Goal: Contribute content: Contribute content

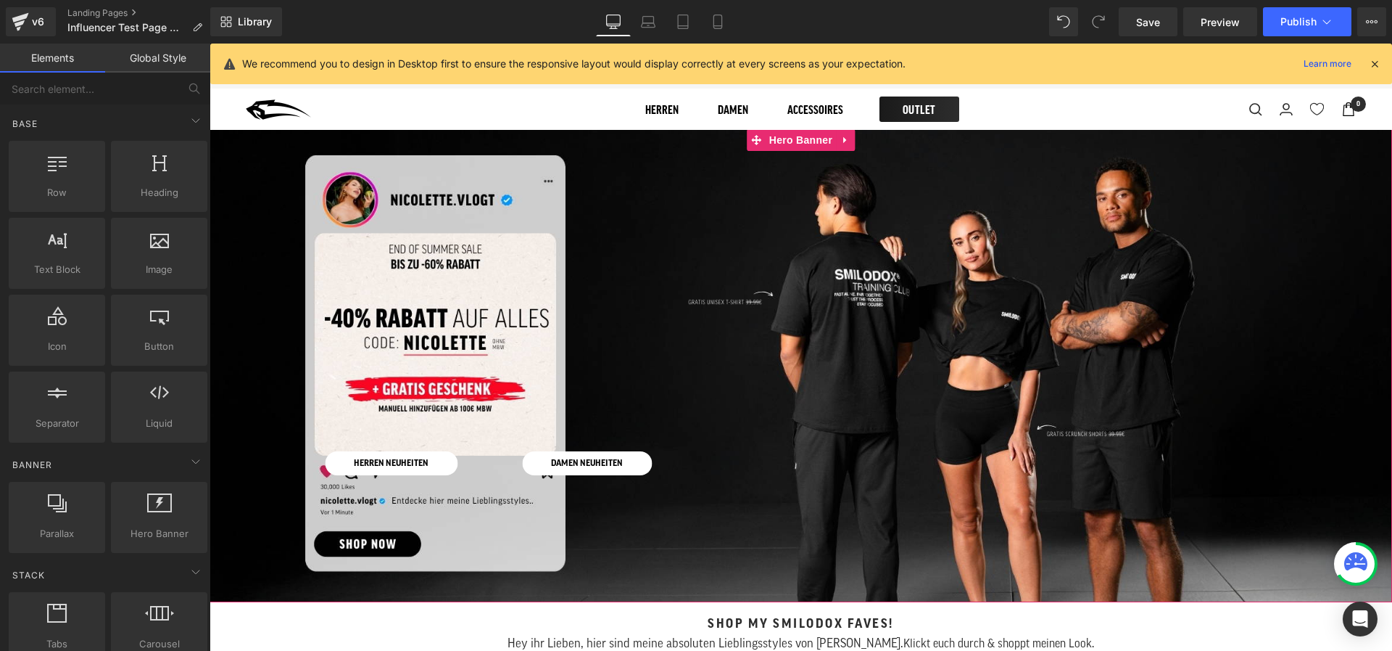
click at [714, 257] on div at bounding box center [801, 365] width 1183 height 473
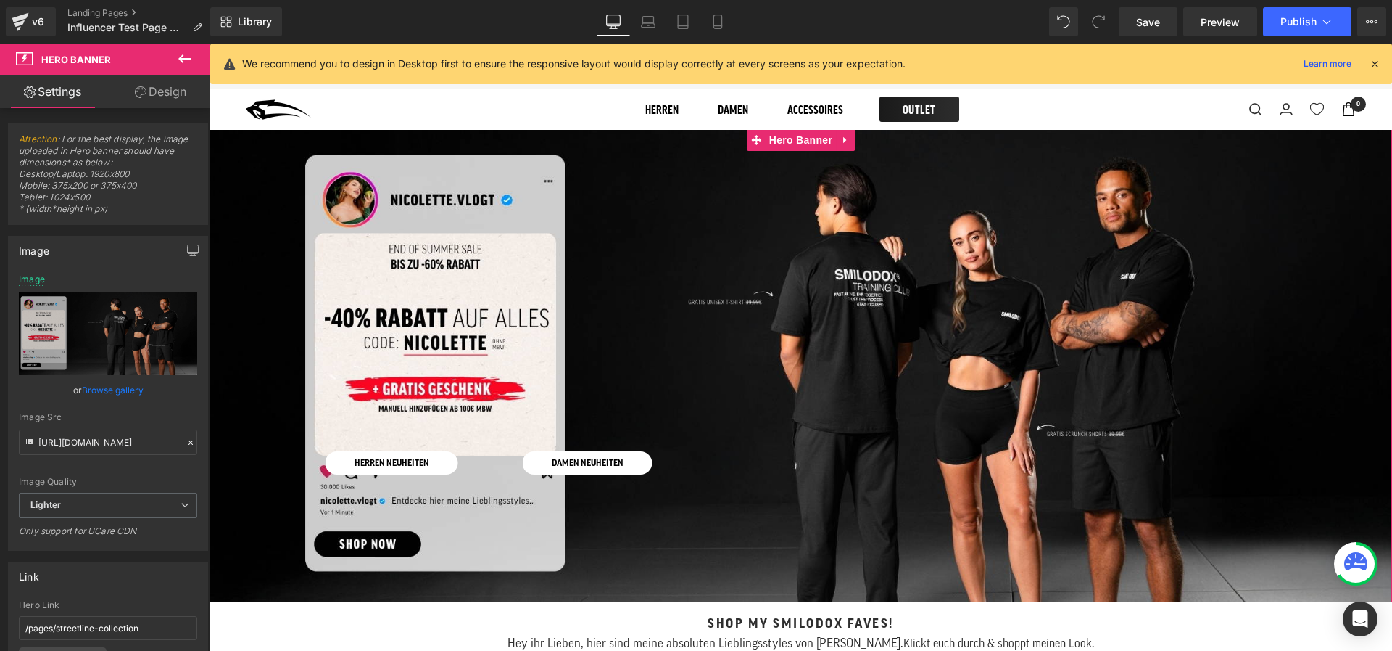
click at [356, 222] on div at bounding box center [801, 365] width 1183 height 473
click at [125, 386] on link "Browse gallery" at bounding box center [113, 389] width 62 height 25
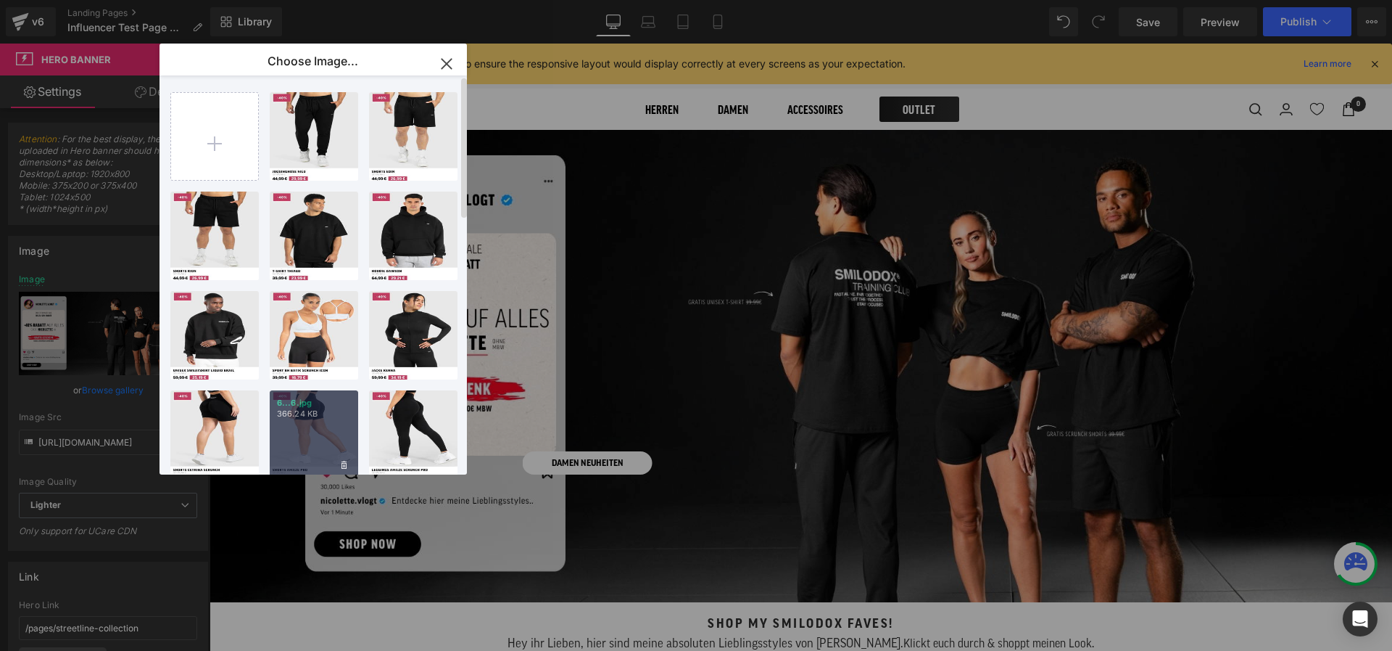
type input "C:\fakepath\Summer Sale desktop Banner (11).jpg"
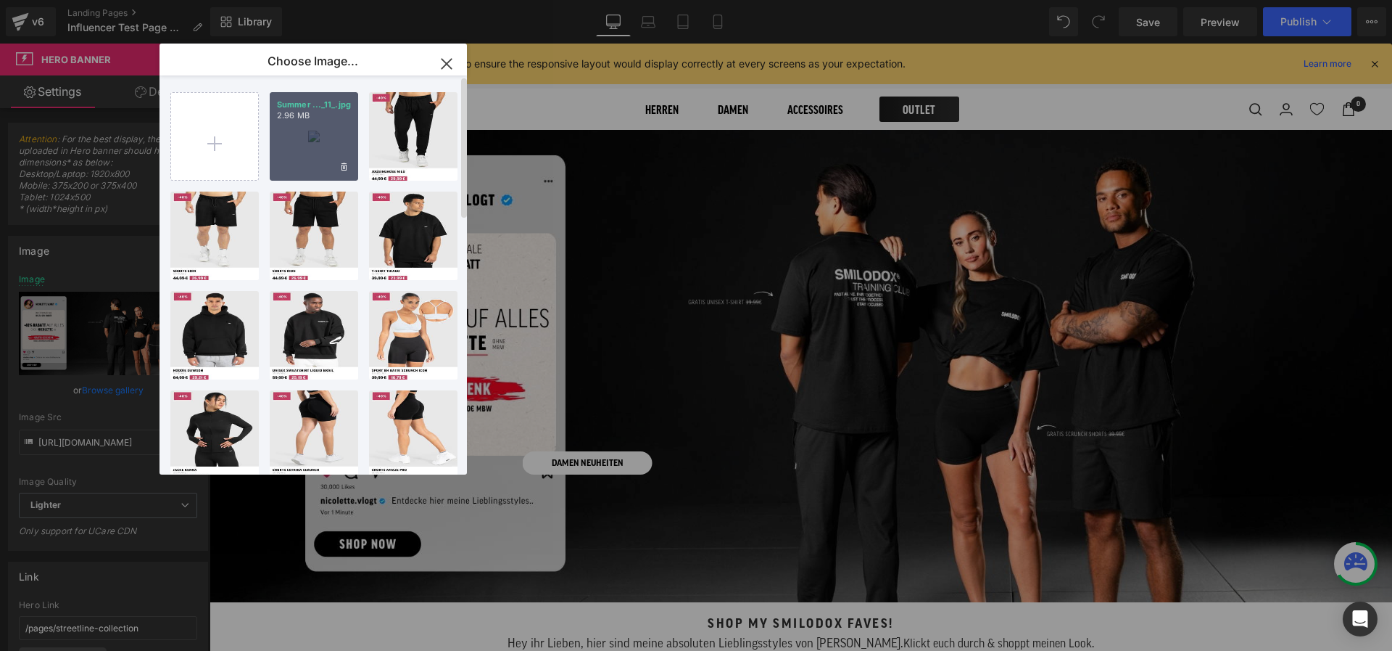
click at [347, 115] on p "2.96 MB" at bounding box center [314, 115] width 74 height 11
type input "[URL][DOMAIN_NAME]"
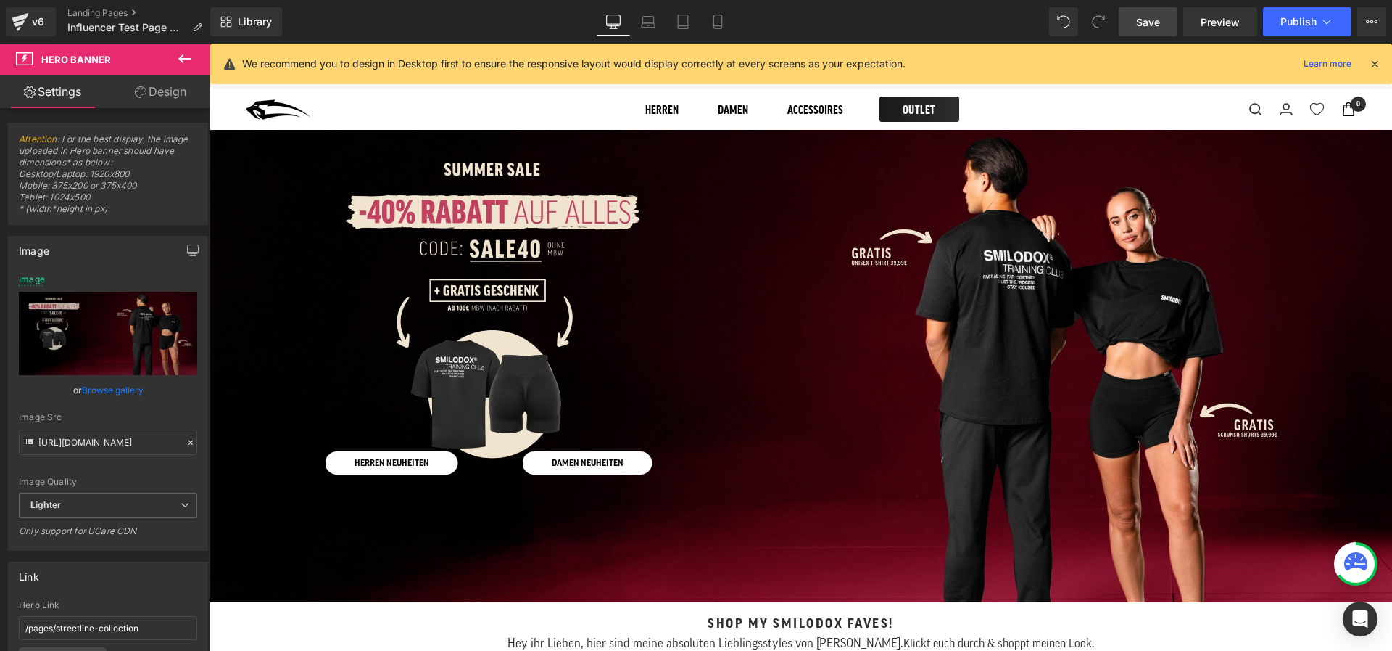
click at [1134, 25] on link "Save" at bounding box center [1148, 21] width 59 height 29
click at [1375, 63] on icon at bounding box center [1374, 63] width 13 height 13
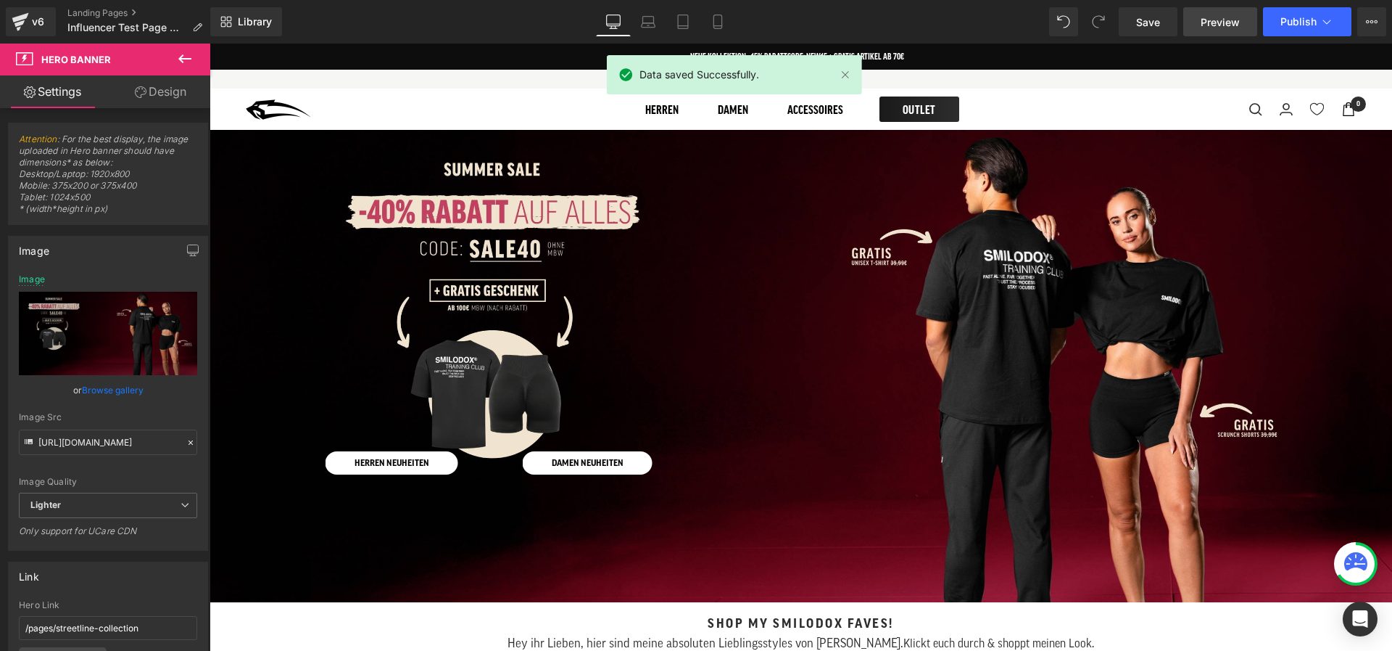
click at [1220, 29] on link "Preview" at bounding box center [1221, 21] width 74 height 29
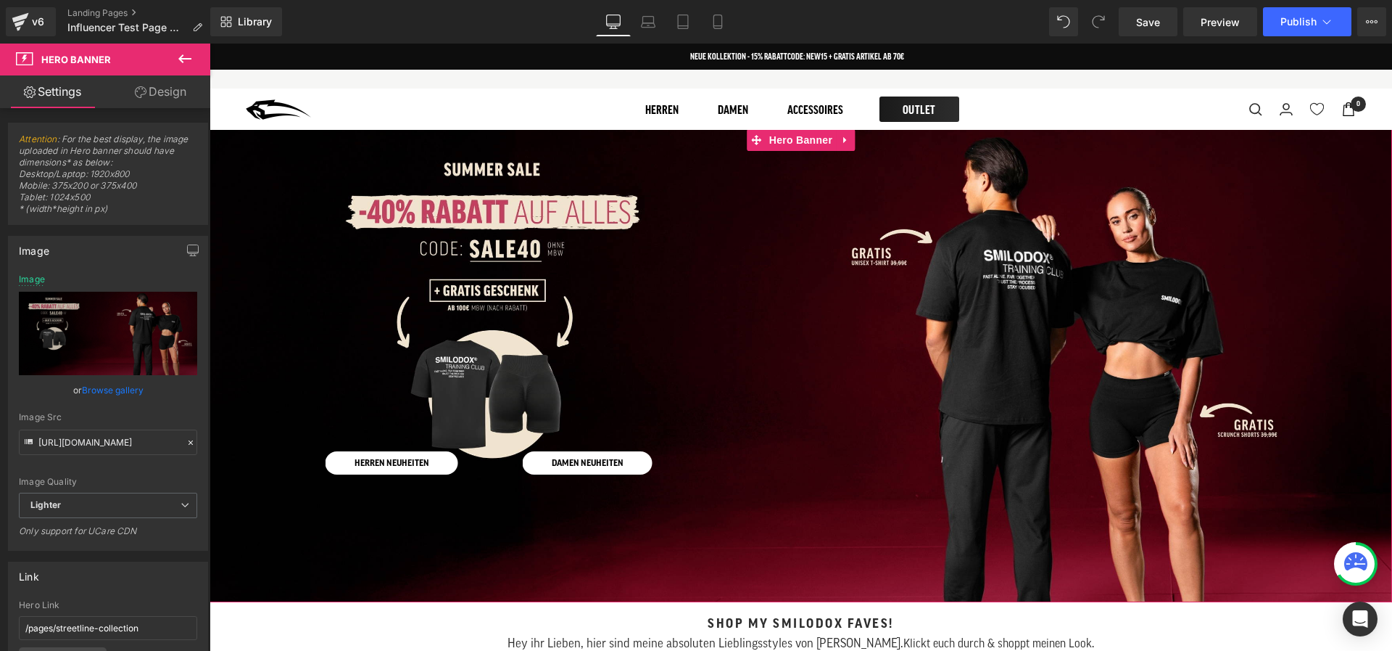
click at [548, 222] on div at bounding box center [801, 365] width 1183 height 473
click at [131, 395] on link "Browse gallery" at bounding box center [113, 389] width 62 height 25
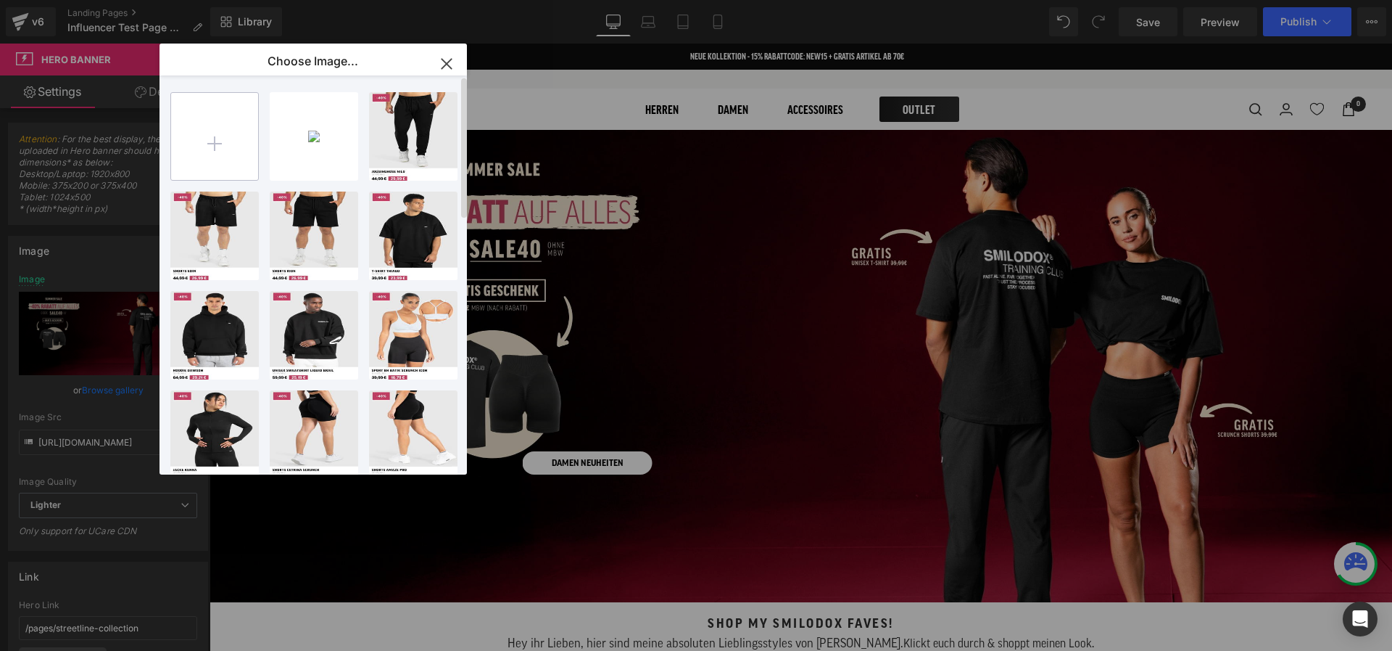
type input "C:\fakepath\Influencer pages.jpg"
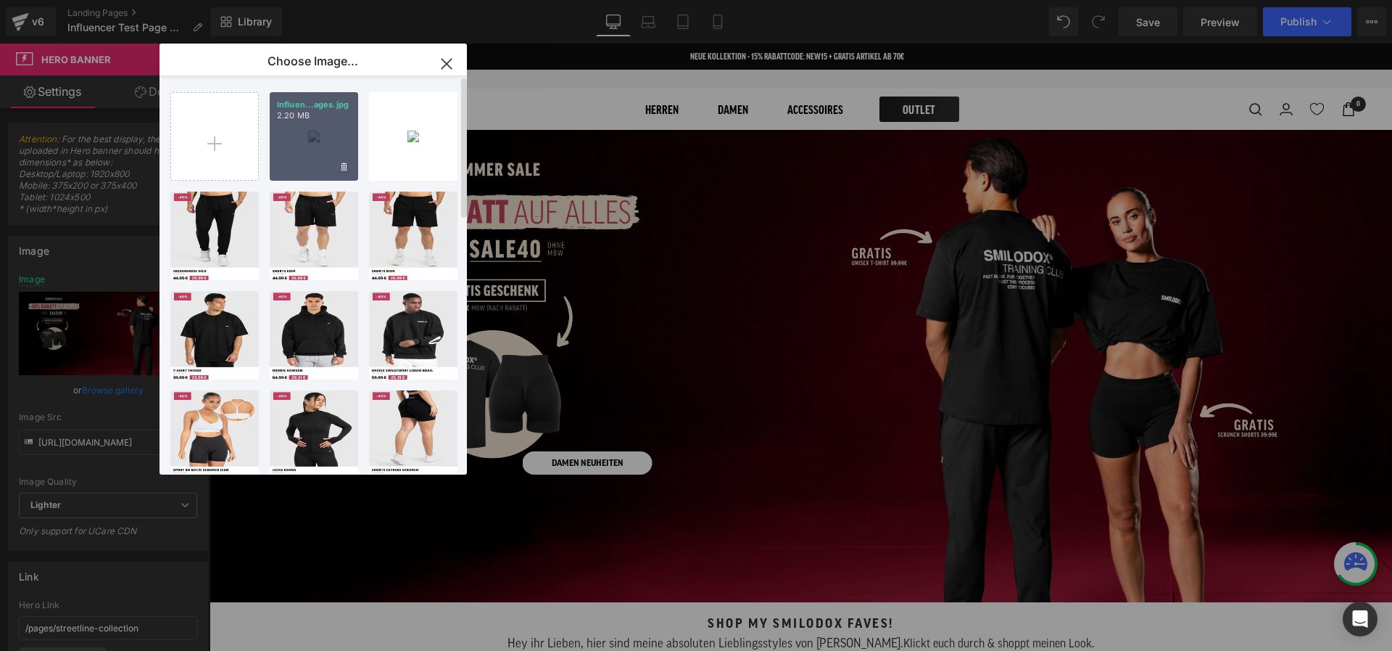
click at [0, 0] on div "Influen...ages.jpg 2.20 MB" at bounding box center [0, 0] width 0 height 0
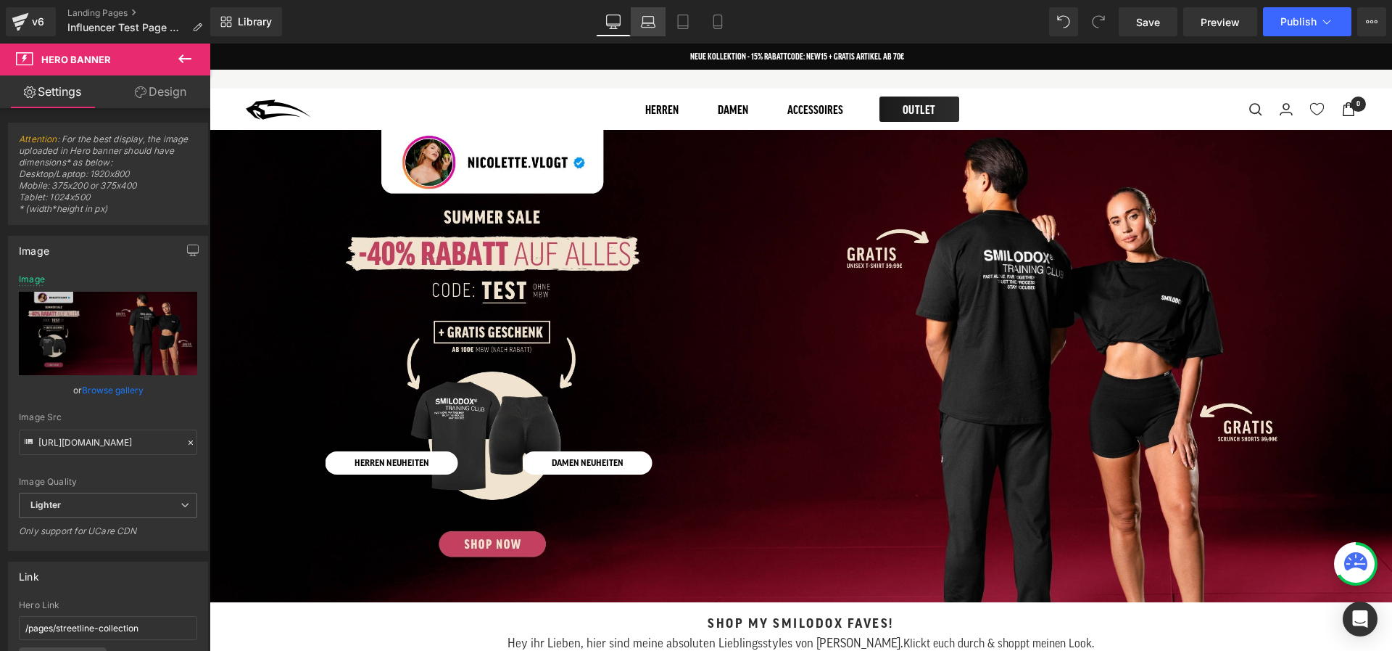
click at [656, 19] on icon at bounding box center [648, 22] width 15 height 15
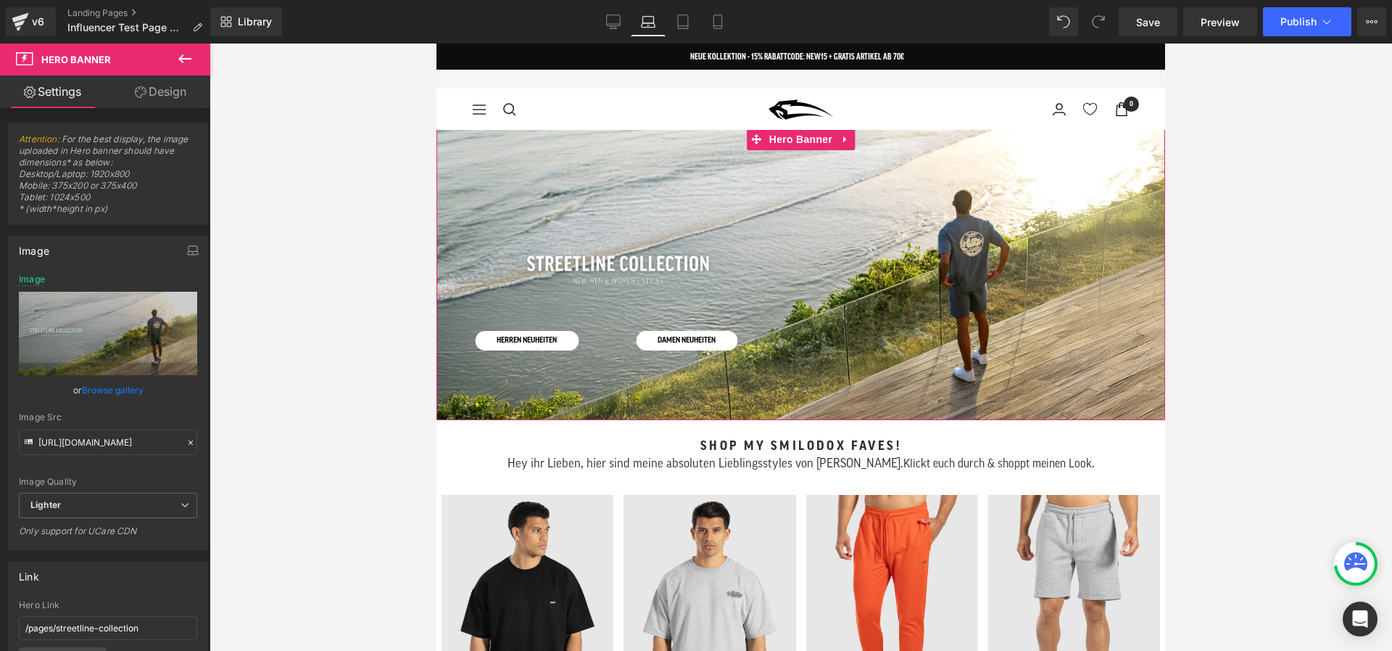
click at [603, 192] on div at bounding box center [801, 274] width 729 height 292
click at [136, 397] on link "Browse gallery" at bounding box center [113, 389] width 62 height 25
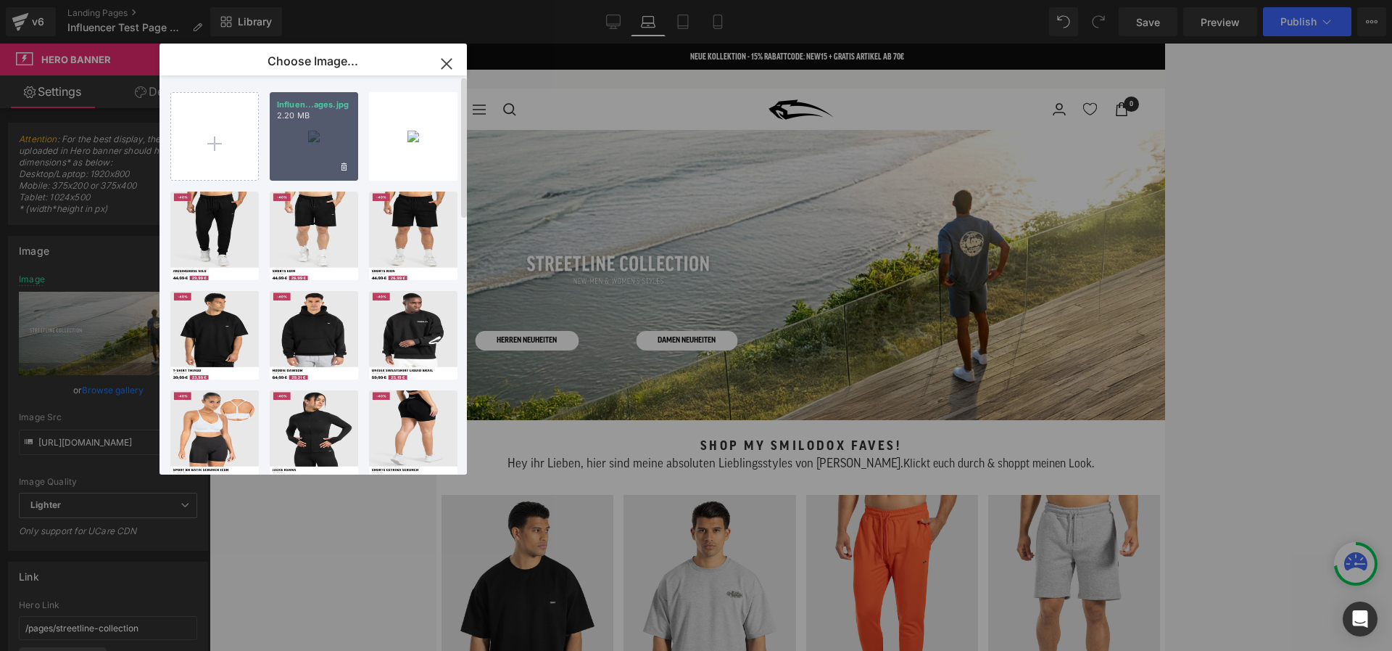
click at [0, 0] on div "Influen...ages.jpg 2.20 MB" at bounding box center [0, 0] width 0 height 0
type input "[URL][DOMAIN_NAME]"
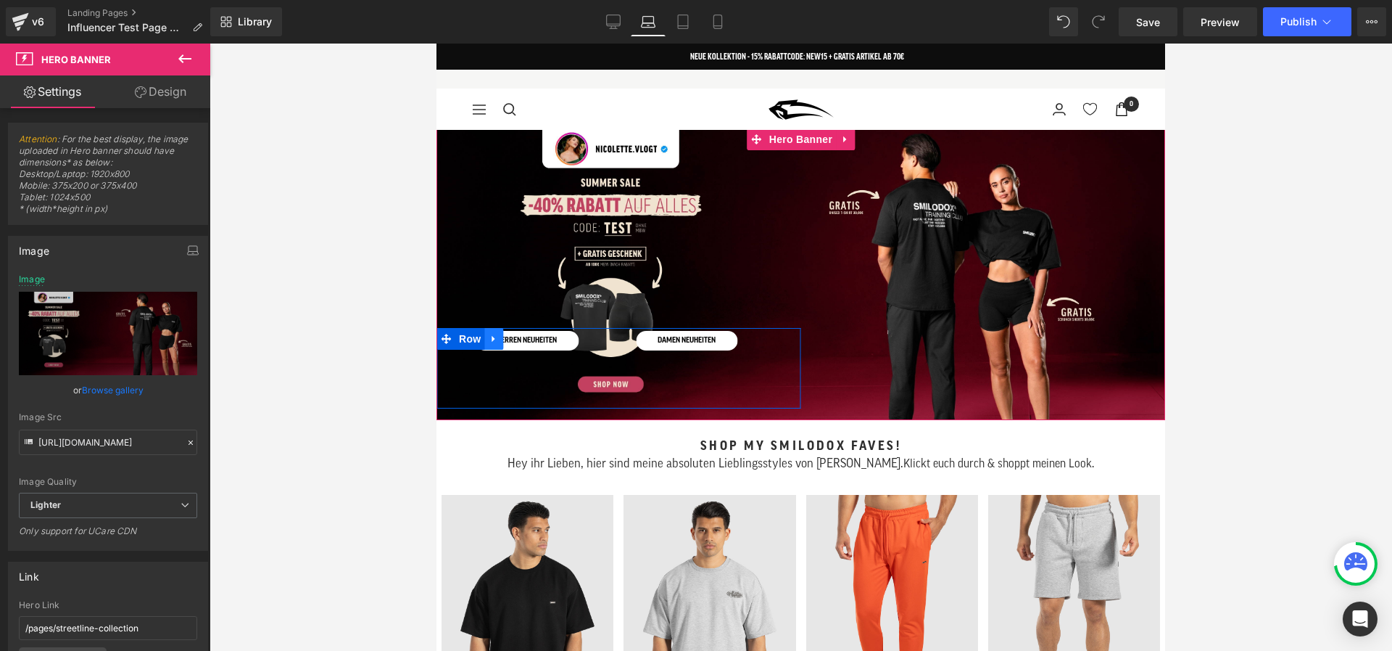
click at [495, 338] on icon at bounding box center [494, 338] width 10 height 11
click at [535, 337] on icon at bounding box center [532, 339] width 10 height 10
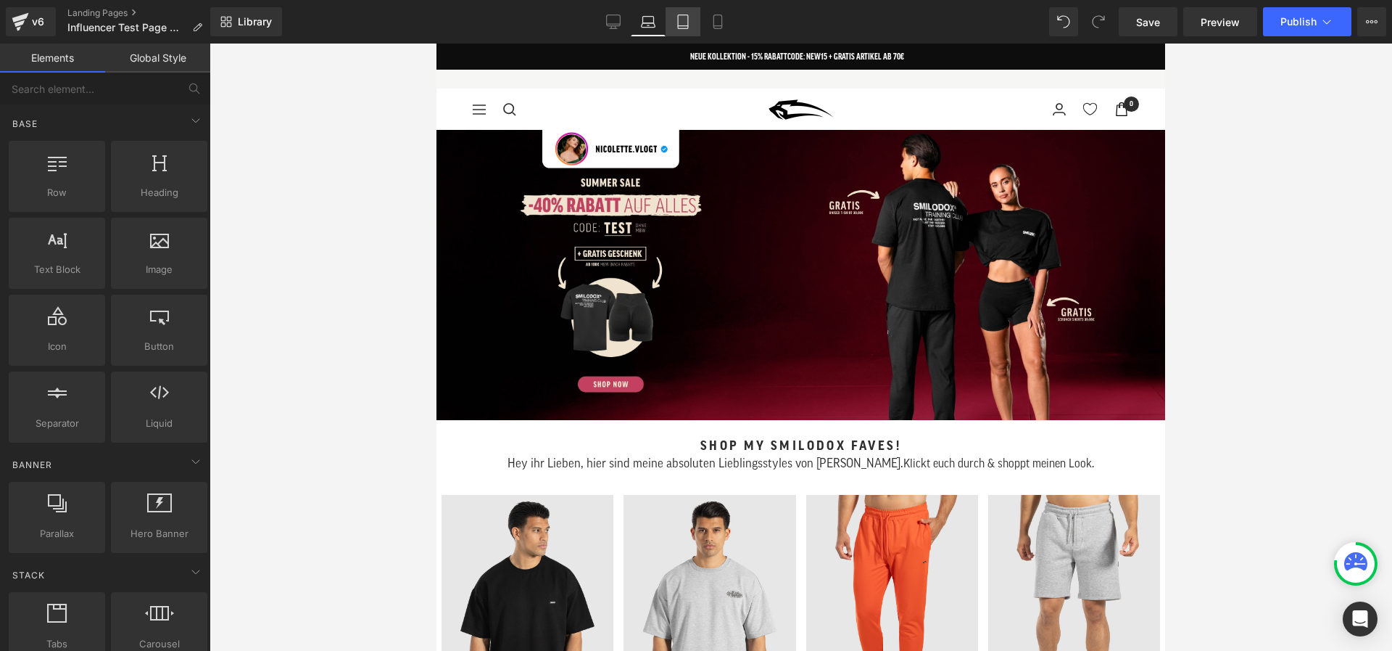
click at [679, 28] on icon at bounding box center [683, 22] width 15 height 15
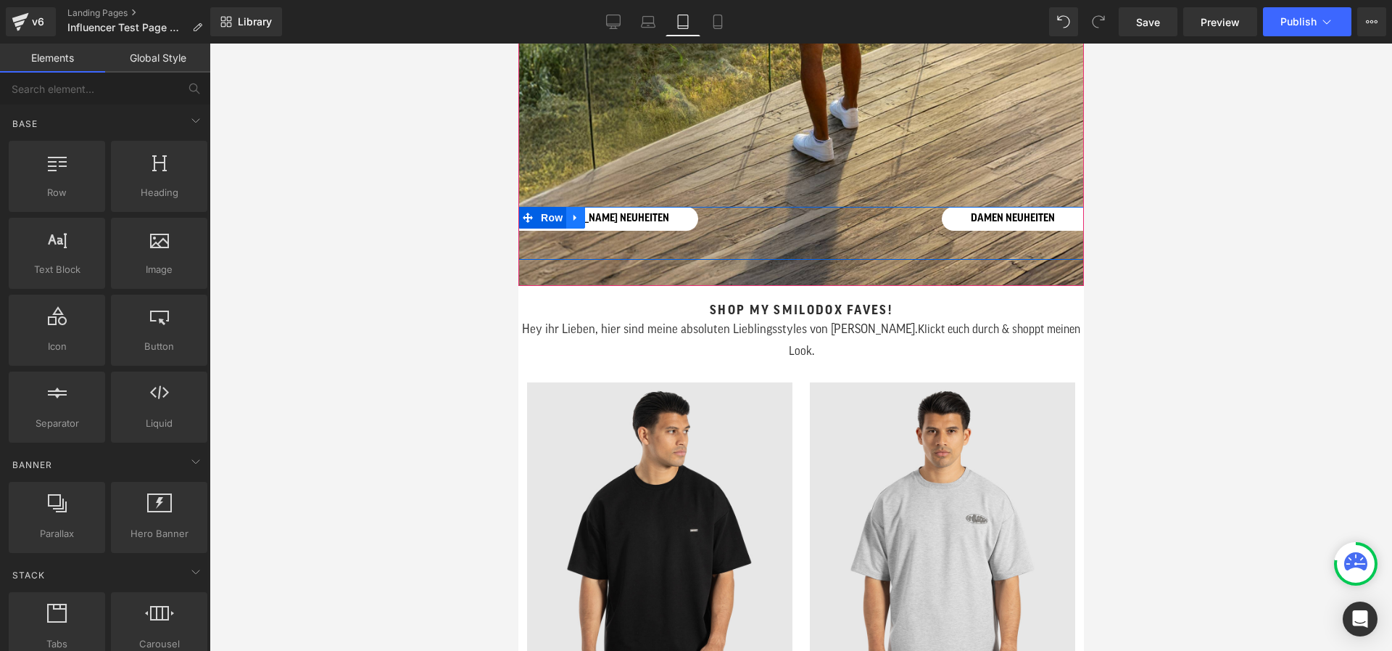
click at [573, 224] on link at bounding box center [575, 218] width 19 height 22
click at [620, 215] on link at bounding box center [612, 218] width 19 height 22
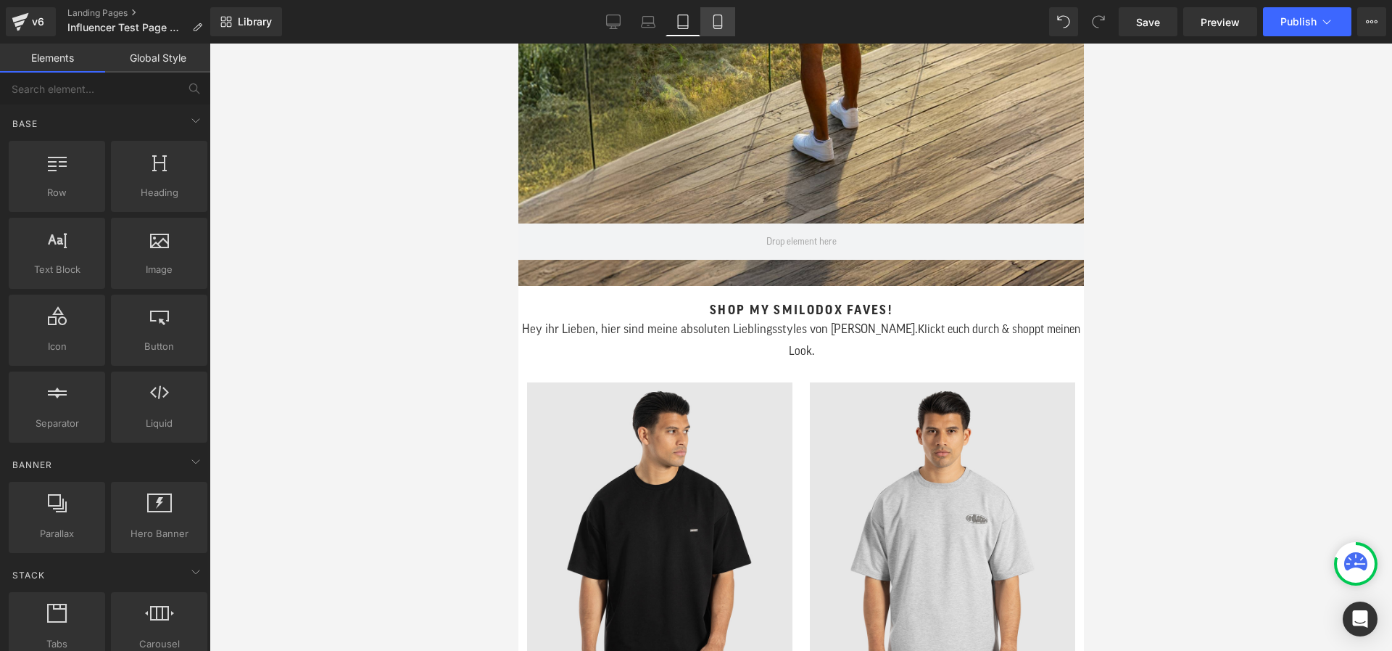
click at [715, 19] on icon at bounding box center [718, 22] width 15 height 15
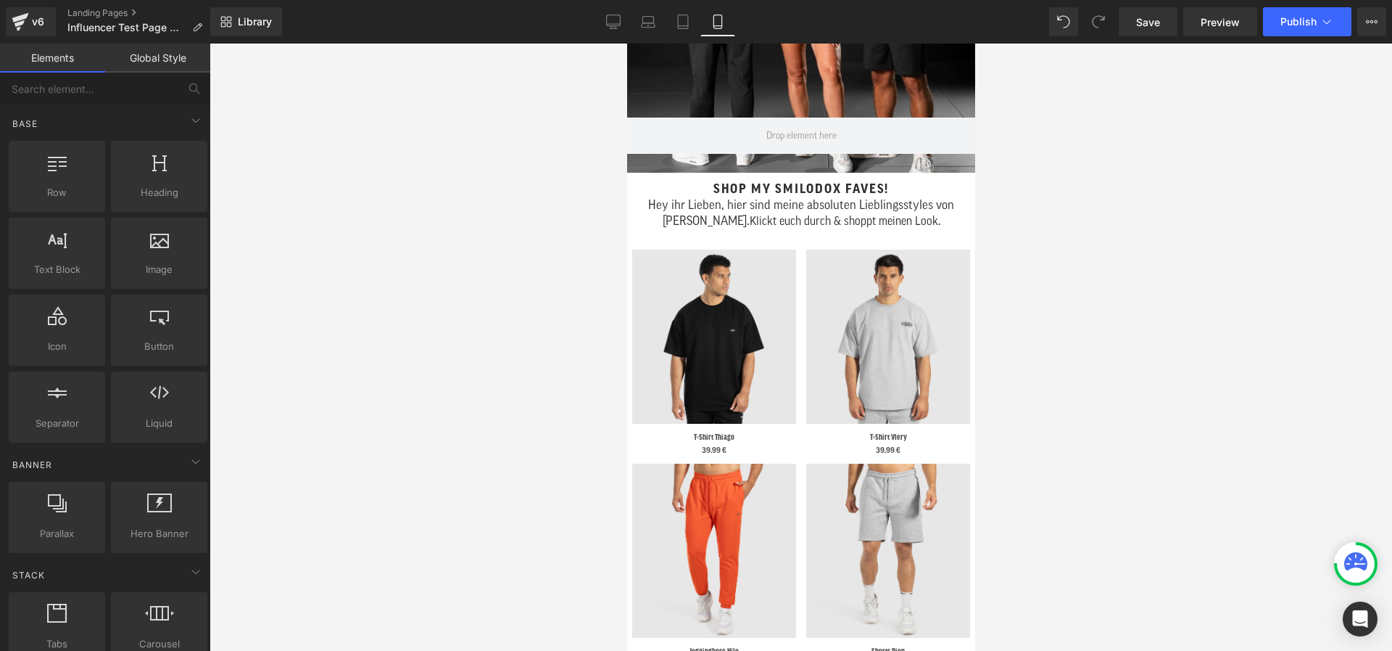
scroll to position [0, 0]
